Goal: Task Accomplishment & Management: Manage account settings

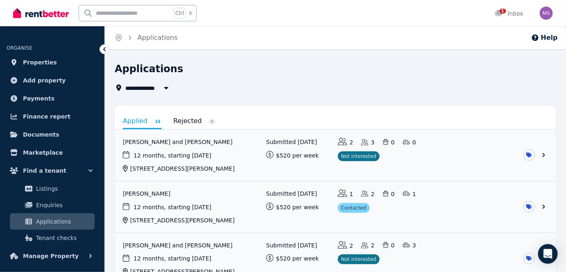
click at [167, 85] on icon "button" at bounding box center [166, 87] width 8 height 7
type input "**********"
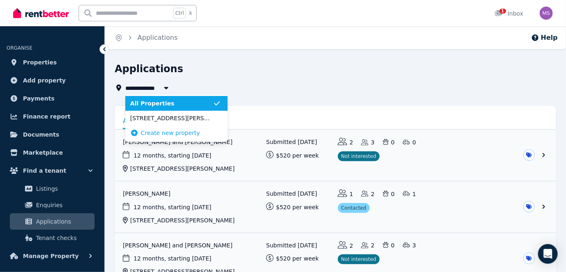
click at [167, 85] on icon "button" at bounding box center [166, 87] width 8 height 7
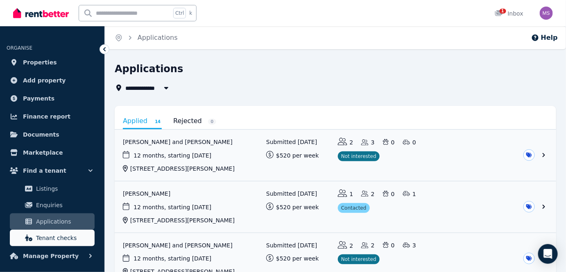
click at [41, 236] on span "Tenant checks" at bounding box center [63, 238] width 55 height 10
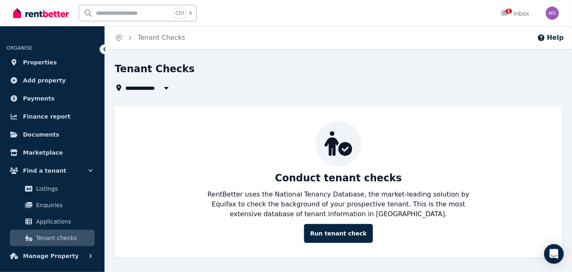
click at [41, 236] on span "Tenant checks" at bounding box center [63, 238] width 55 height 10
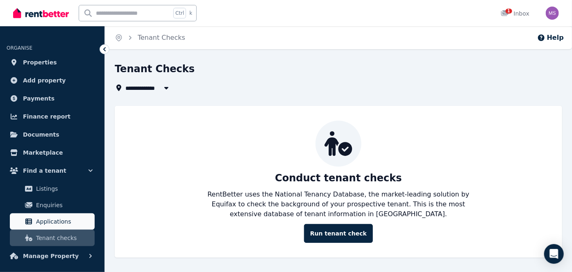
click at [47, 223] on span "Applications" at bounding box center [63, 221] width 55 height 10
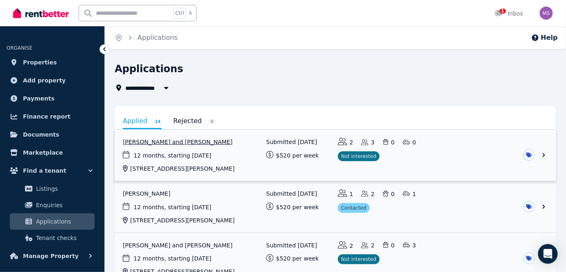
click at [545, 154] on link "View application: Leticia Lyngaae and Ethan Johnston" at bounding box center [336, 154] width 442 height 51
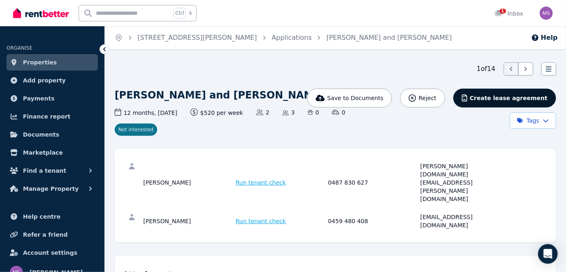
click at [509, 97] on span "Create lease agreement" at bounding box center [509, 98] width 78 height 8
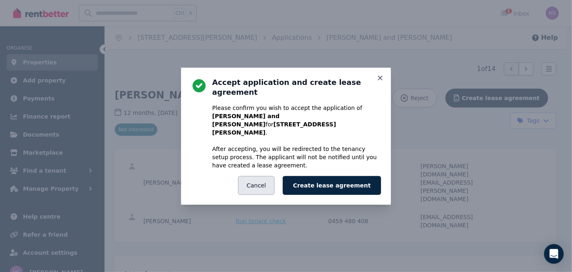
click at [269, 177] on button "Cancel" at bounding box center [256, 185] width 36 height 19
